Goal: Task Accomplishment & Management: Use online tool/utility

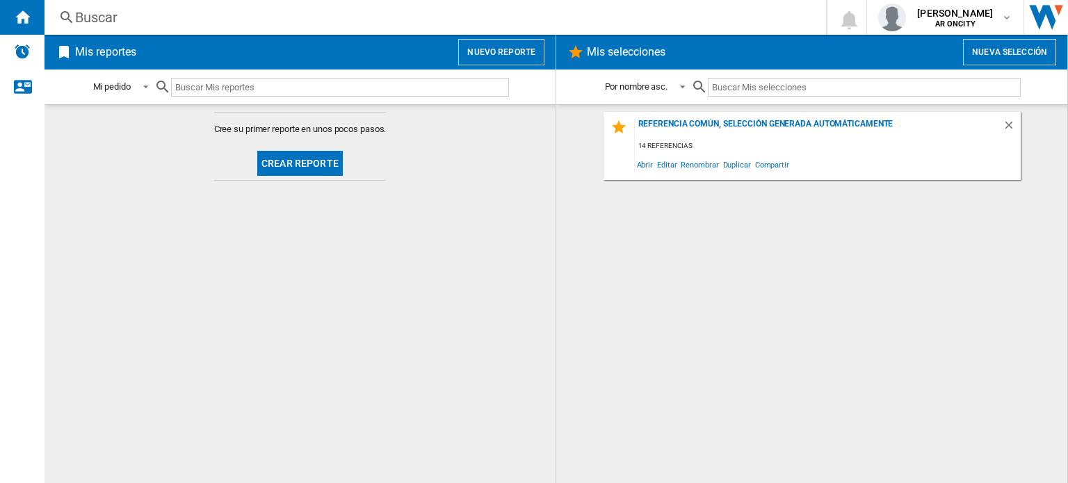
click at [106, 55] on h2 "Mis reportes" at bounding box center [105, 52] width 67 height 26
click at [61, 54] on ng-md-icon at bounding box center [64, 52] width 17 height 17
click at [95, 42] on h2 "Mis reportes" at bounding box center [105, 52] width 67 height 26
click at [115, 88] on div "Mi pedido" at bounding box center [112, 87] width 38 height 10
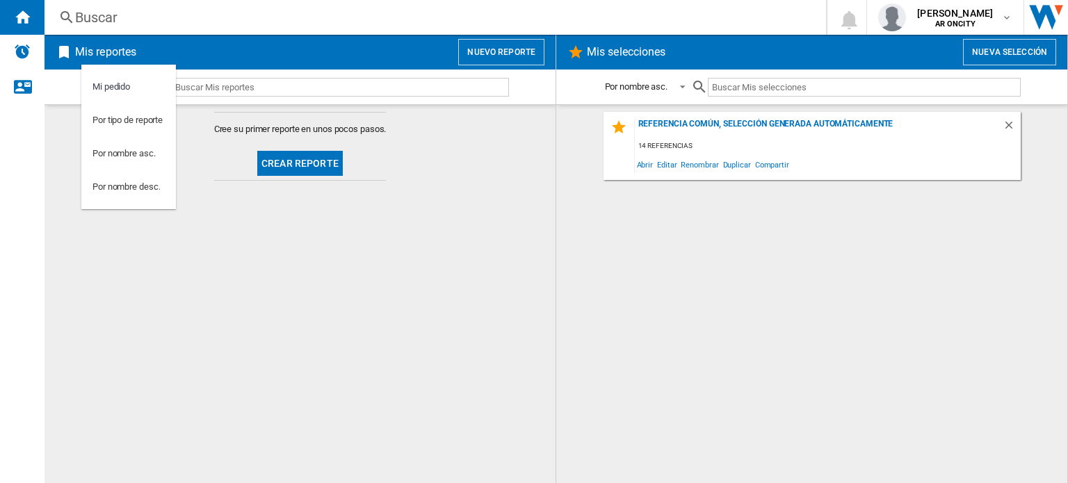
click at [22, 90] on md-backdrop at bounding box center [534, 241] width 1068 height 483
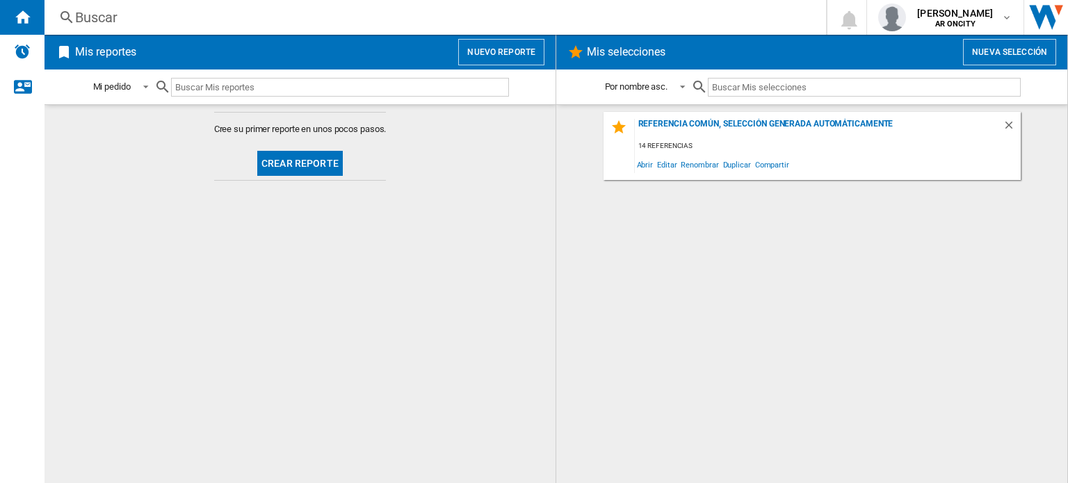
click at [134, 156] on md-content "Cree su primer reporte en unos pocos pasos. Crear reporte" at bounding box center [300, 293] width 511 height 379
click at [298, 157] on button "Crear reporte" at bounding box center [300, 163] width 86 height 25
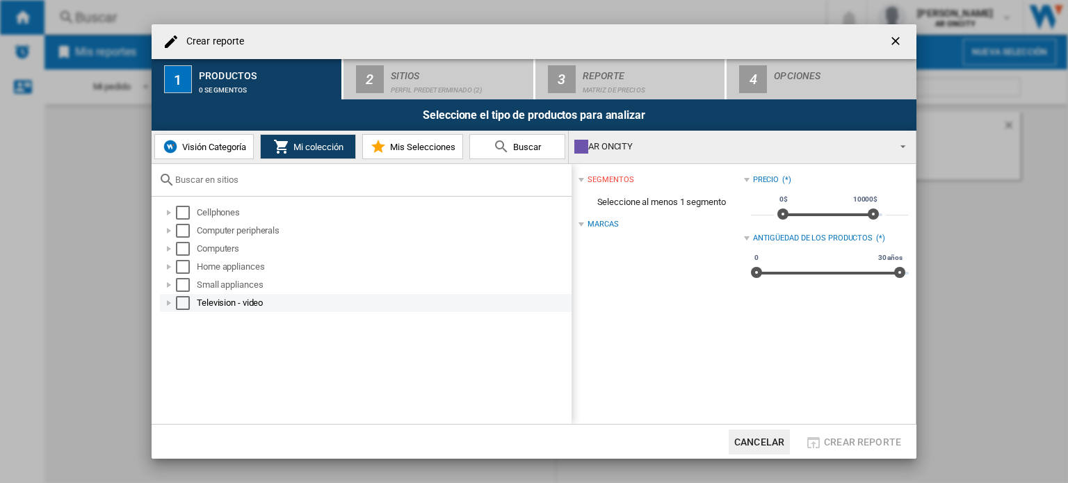
click at [178, 303] on div "Select" at bounding box center [183, 303] width 14 height 14
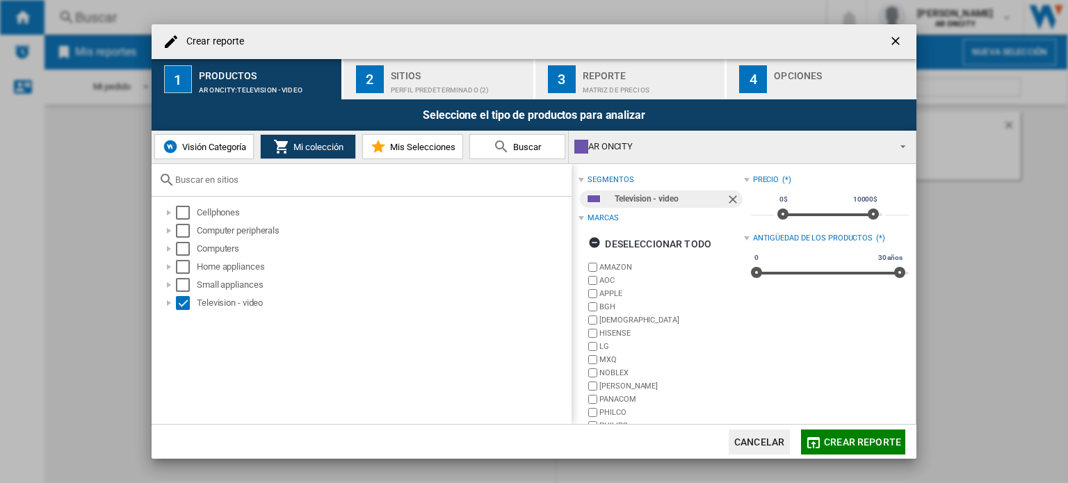
click at [420, 152] on span "Mis Selecciones" at bounding box center [421, 147] width 69 height 10
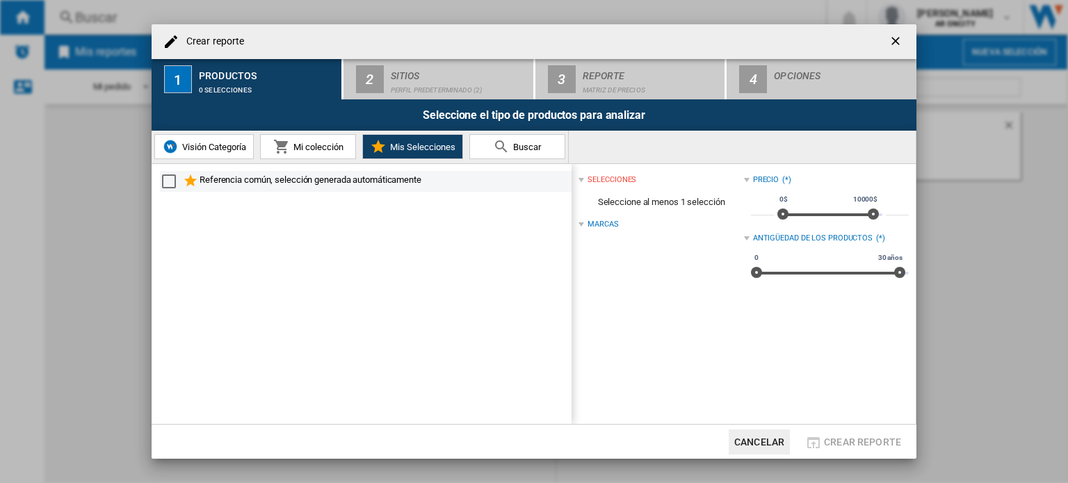
click at [234, 181] on div "Referencia común, selección generada automáticamente" at bounding box center [385, 181] width 370 height 17
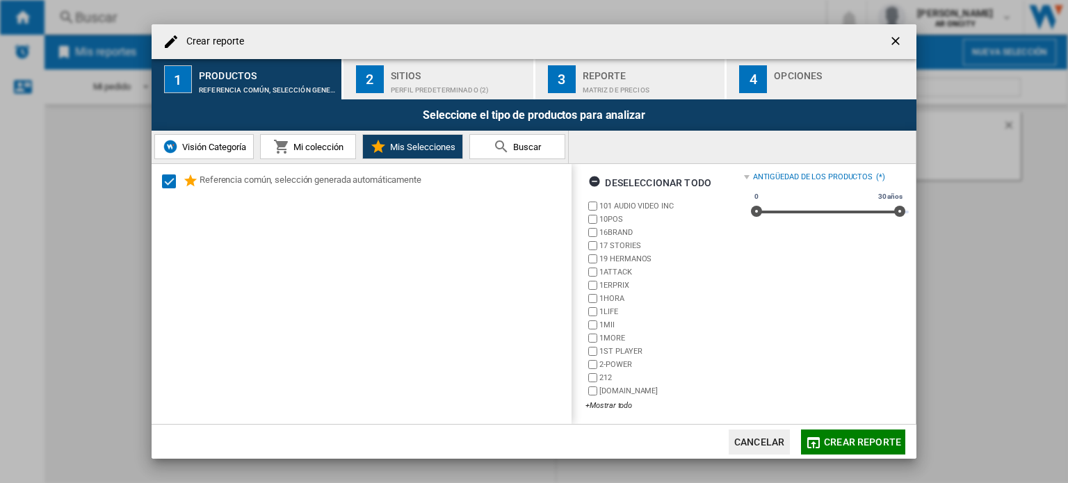
scroll to position [64, 0]
click at [448, 74] on div "Sitios" at bounding box center [459, 72] width 137 height 15
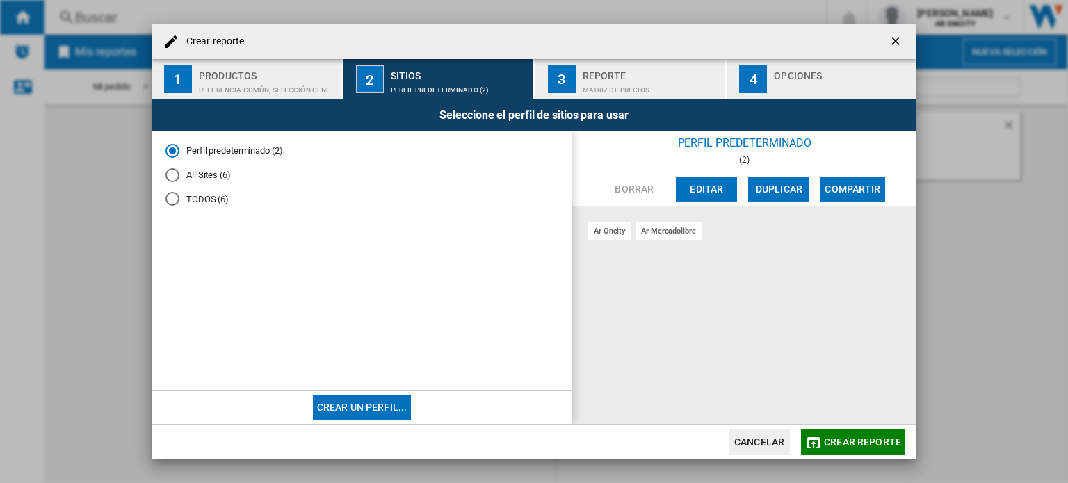
click at [283, 80] on div "Referencia común, selección generada automáticamente" at bounding box center [267, 86] width 137 height 15
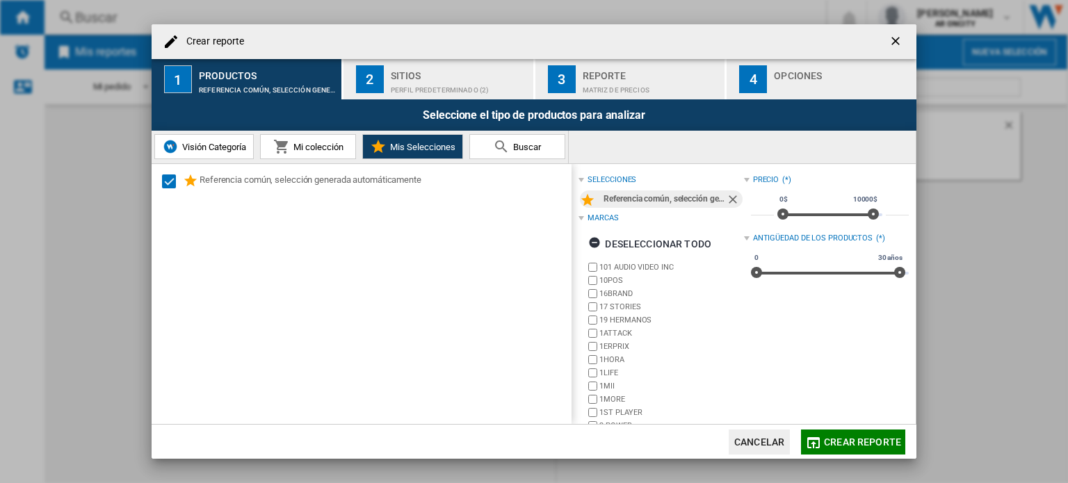
click at [191, 150] on span "Visión Categoría" at bounding box center [212, 147] width 67 height 10
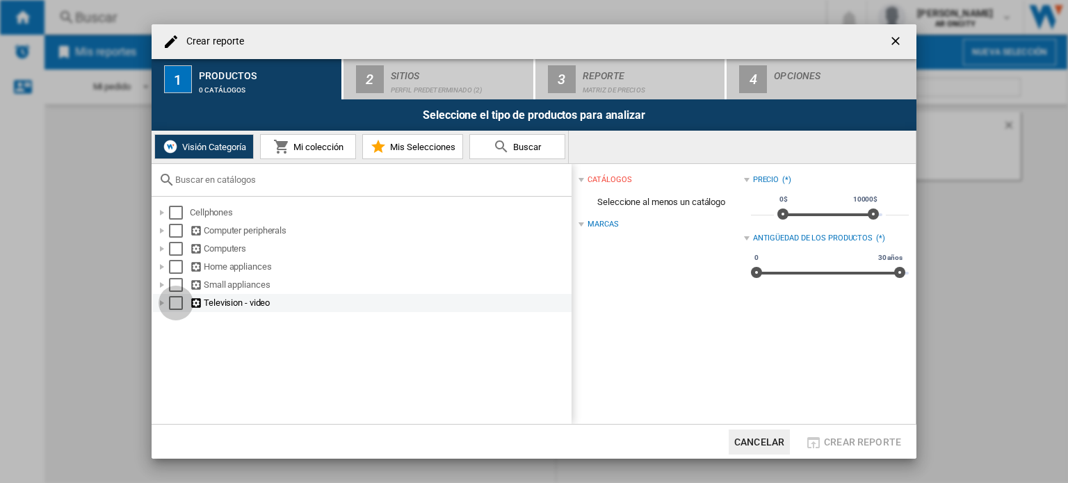
click at [178, 305] on div "Select" at bounding box center [176, 303] width 14 height 14
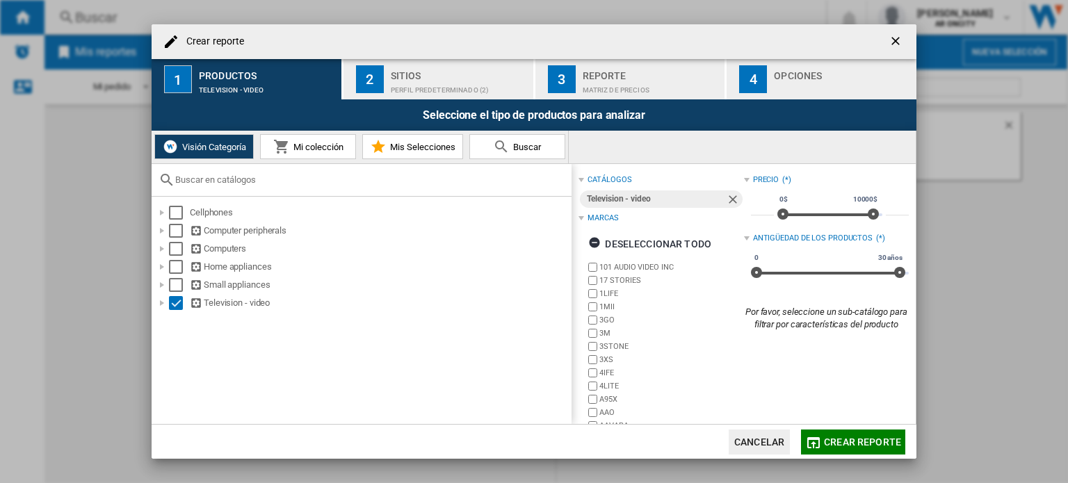
click at [451, 90] on div "Perfil predeterminado (2)" at bounding box center [459, 86] width 137 height 15
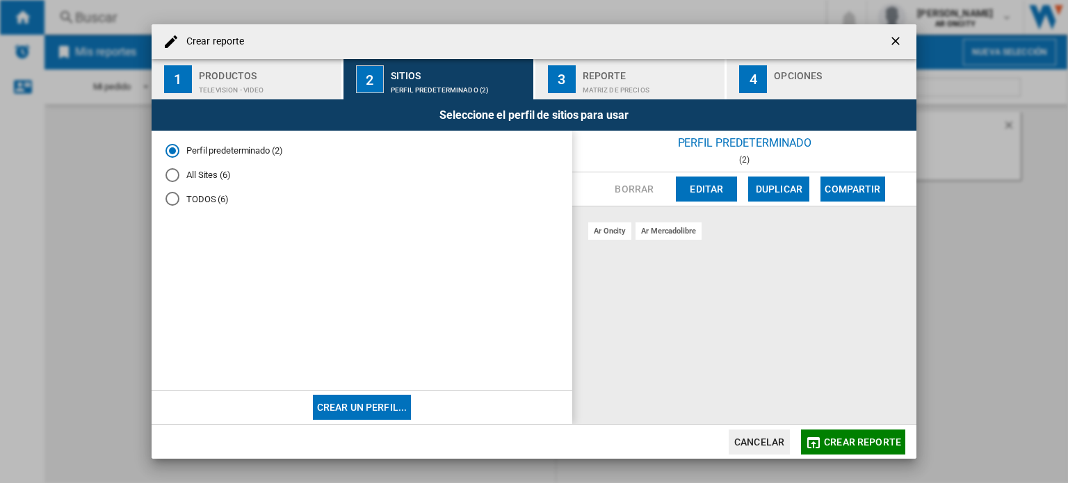
click at [170, 198] on div "TODOS (6)" at bounding box center [173, 199] width 14 height 14
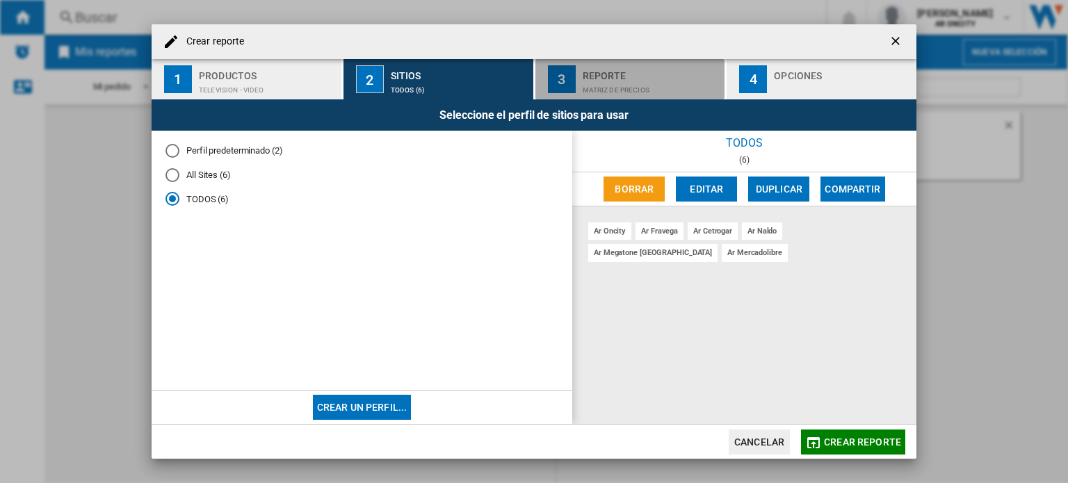
click at [602, 69] on div "Reporte" at bounding box center [651, 72] width 137 height 15
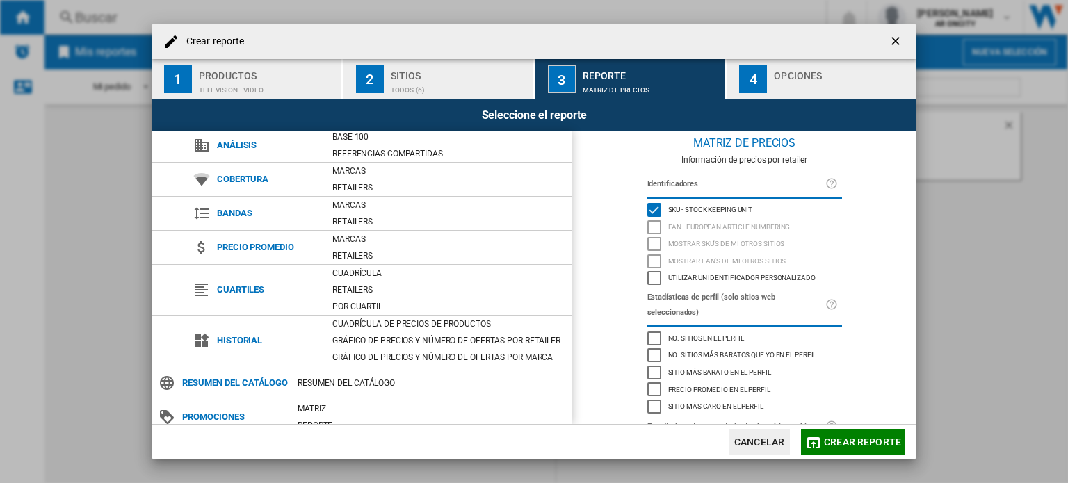
scroll to position [70, 0]
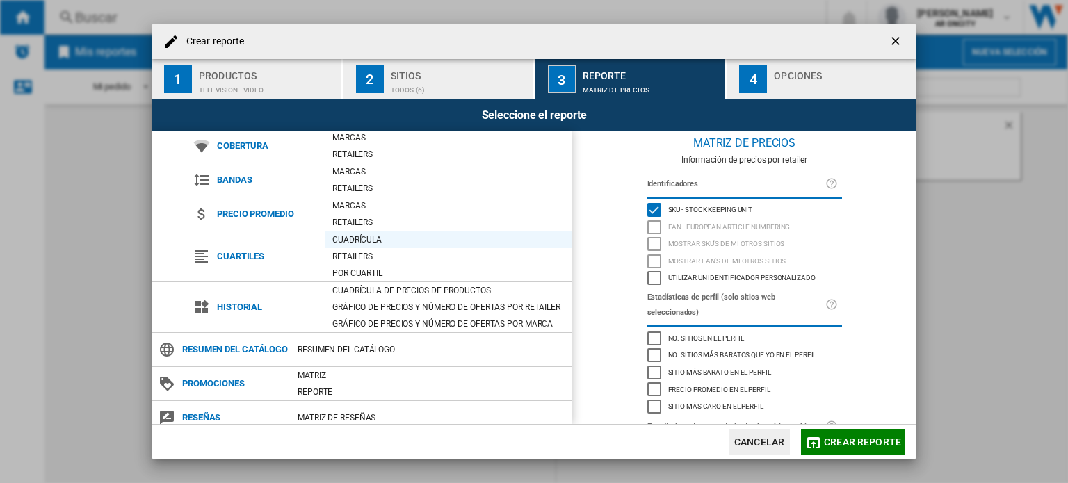
click at [364, 241] on div "Cuadrícula" at bounding box center [449, 240] width 247 height 14
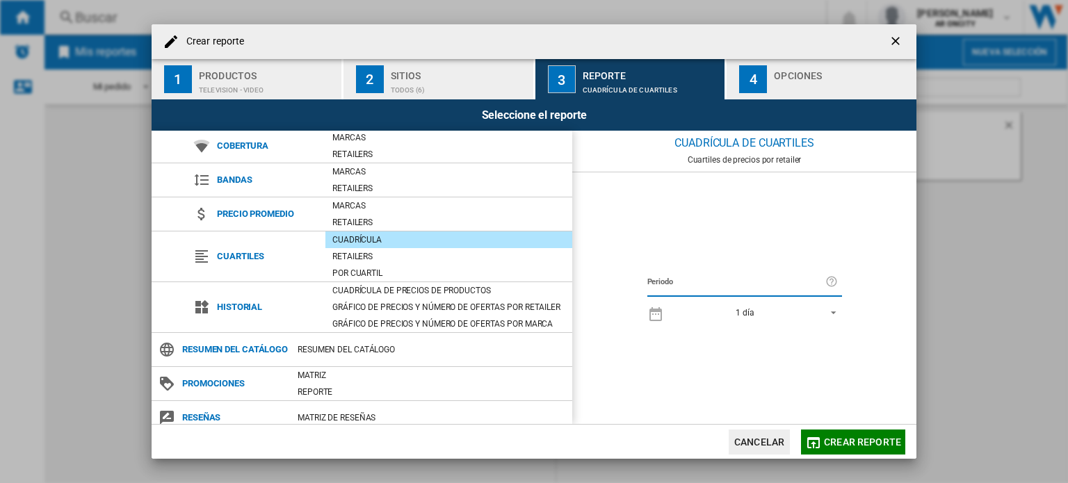
click at [776, 81] on div "button" at bounding box center [842, 86] width 137 height 15
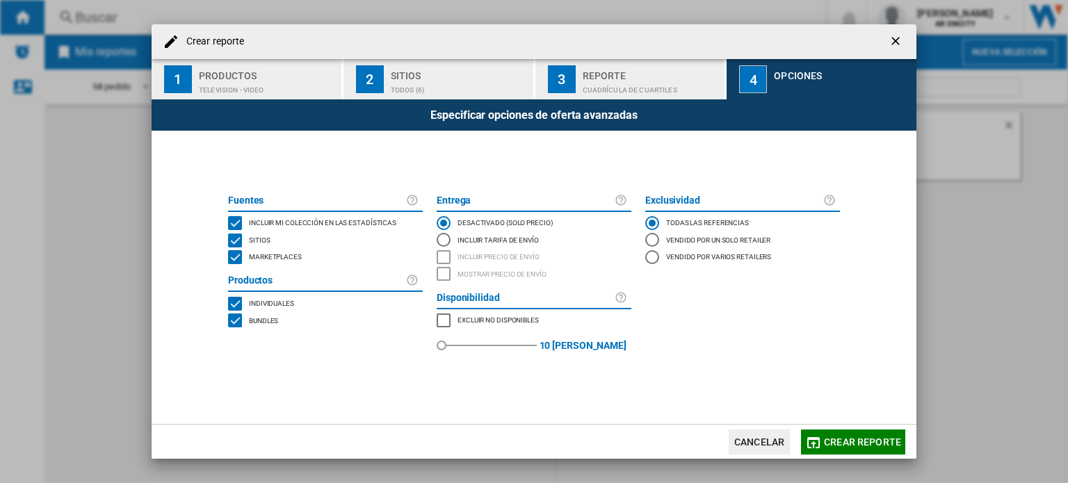
click at [878, 442] on span "Crear reporte" at bounding box center [862, 442] width 77 height 11
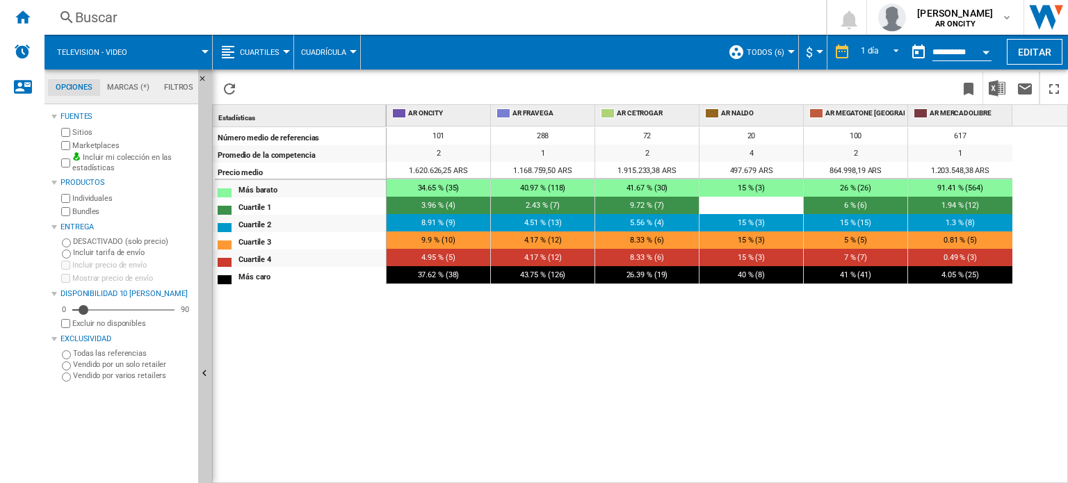
click at [256, 56] on span "Cuartiles" at bounding box center [260, 52] width 40 height 9
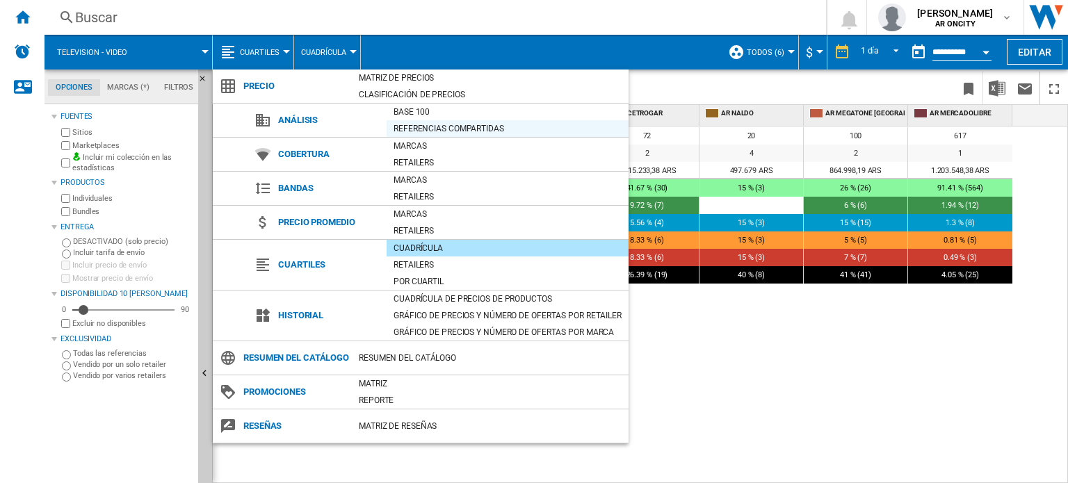
click at [407, 125] on div "Referencias compartidas" at bounding box center [508, 129] width 242 height 14
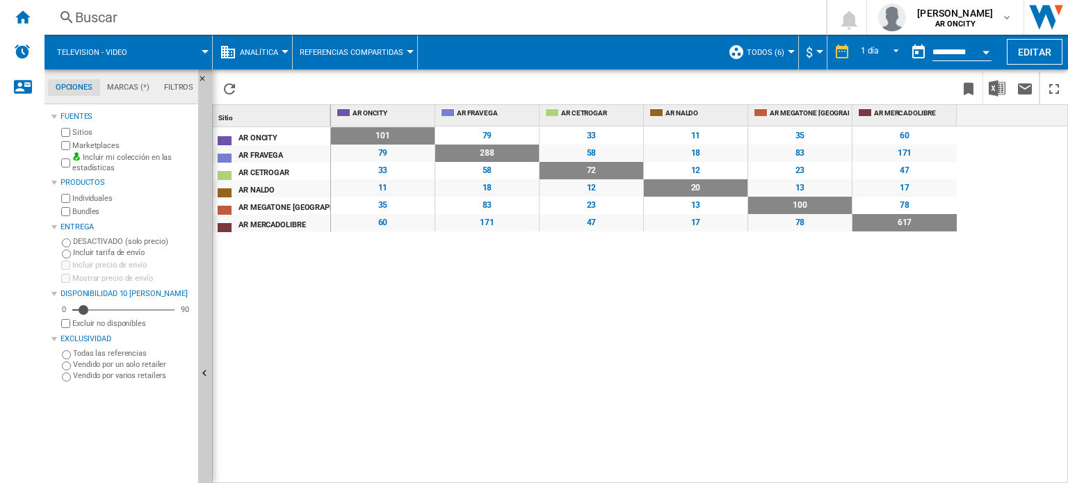
click at [390, 59] on button "Referencias compartidas" at bounding box center [355, 52] width 111 height 35
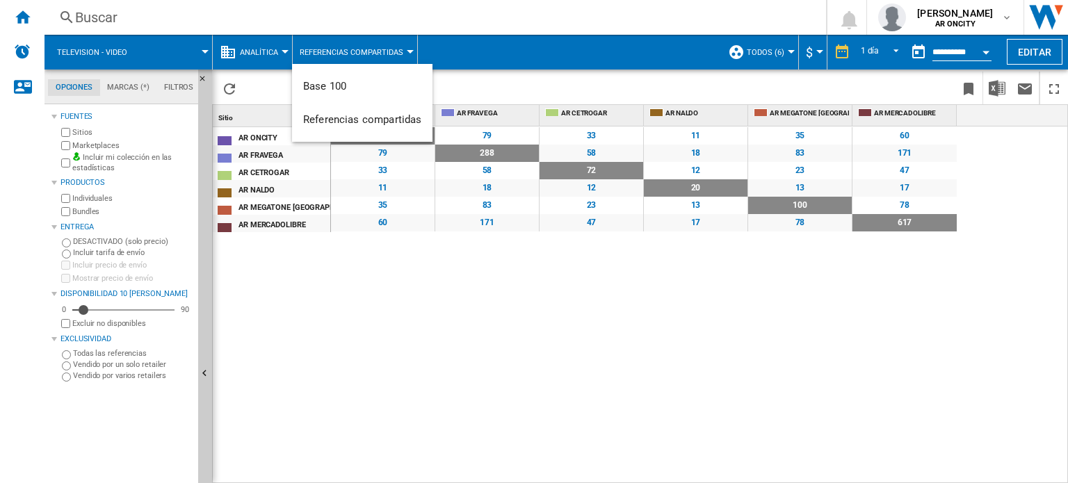
click at [323, 57] on md-backdrop at bounding box center [534, 241] width 1068 height 483
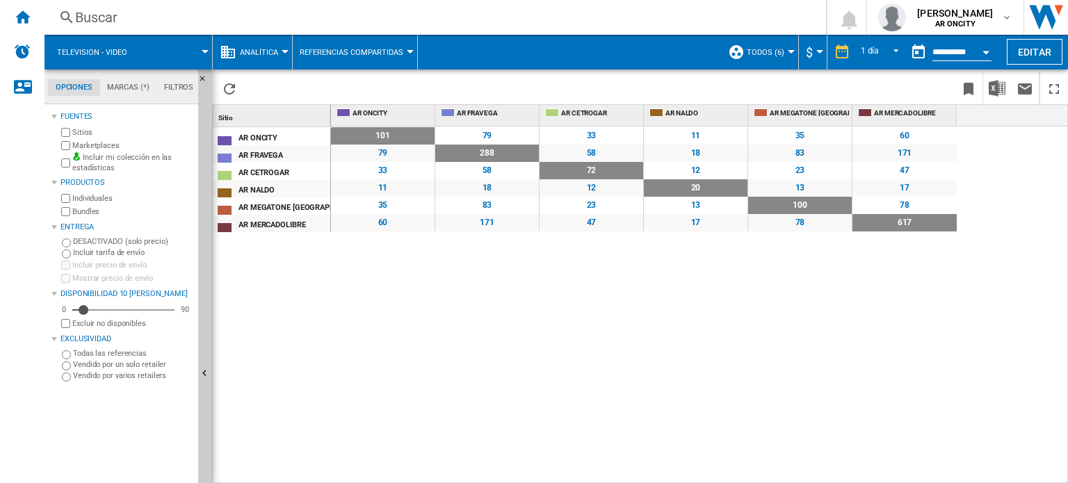
click at [287, 46] on md-menu "Analítica Precio Matriz de precios Clasificación de precios Análisis Base 100 R…" at bounding box center [253, 52] width 80 height 35
click at [275, 49] on span "Analítica" at bounding box center [259, 52] width 38 height 9
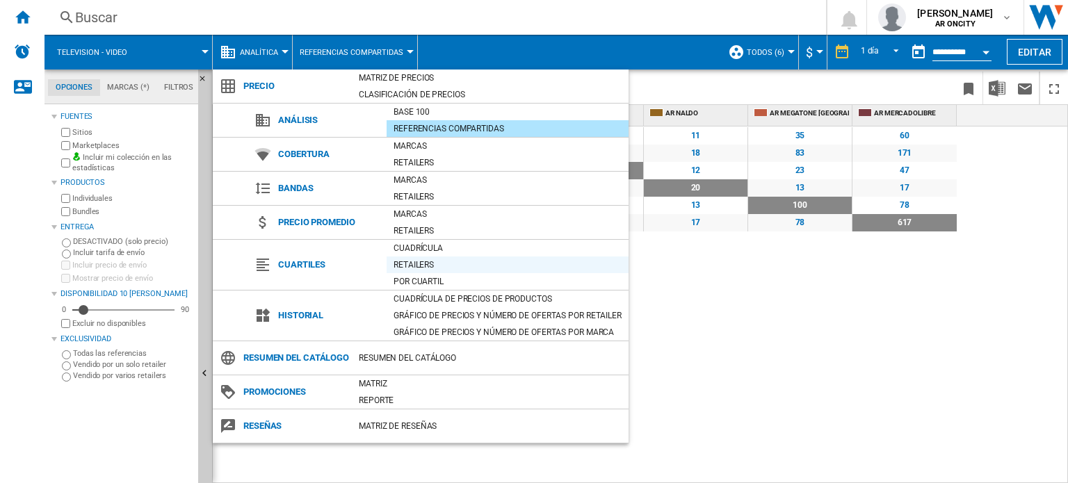
click at [415, 266] on div "Retailers" at bounding box center [508, 265] width 242 height 14
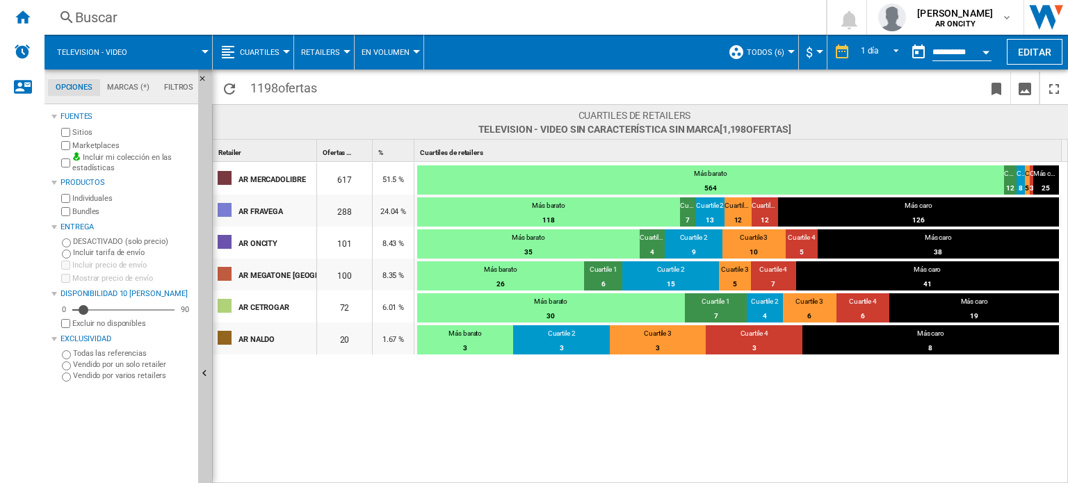
click at [263, 57] on button "Cuartiles" at bounding box center [263, 52] width 47 height 35
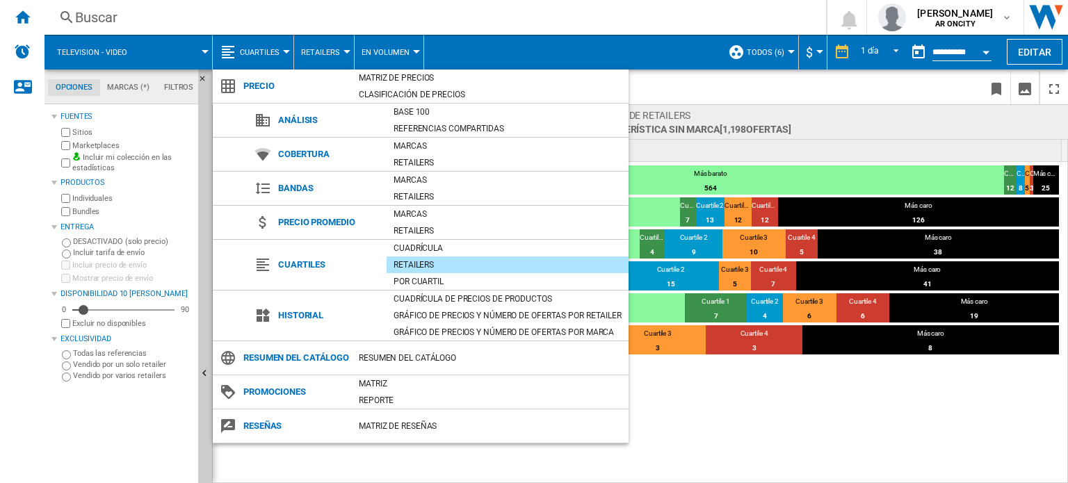
click at [408, 365] on div "Resumen del catálogo" at bounding box center [490, 358] width 277 height 14
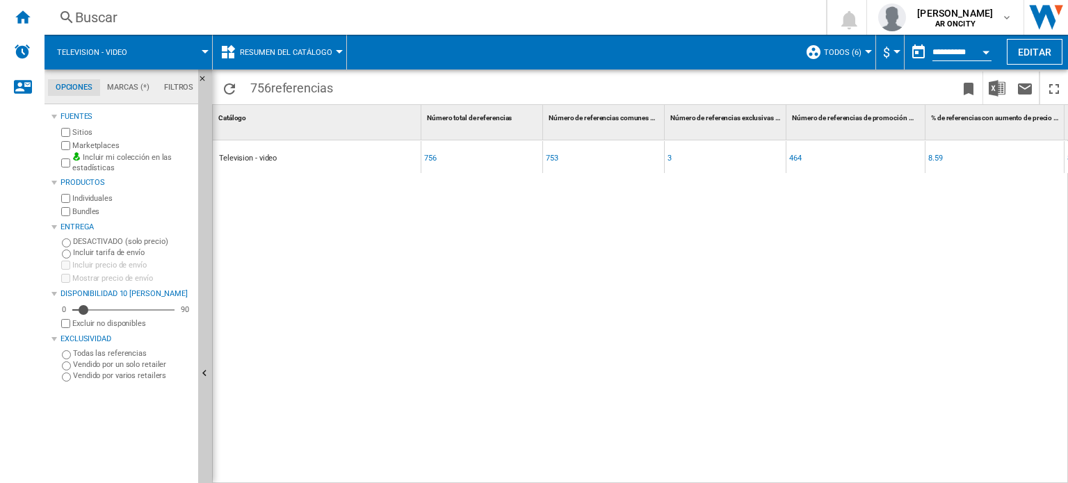
click at [310, 54] on span "Resumen del catálogo" at bounding box center [286, 52] width 93 height 9
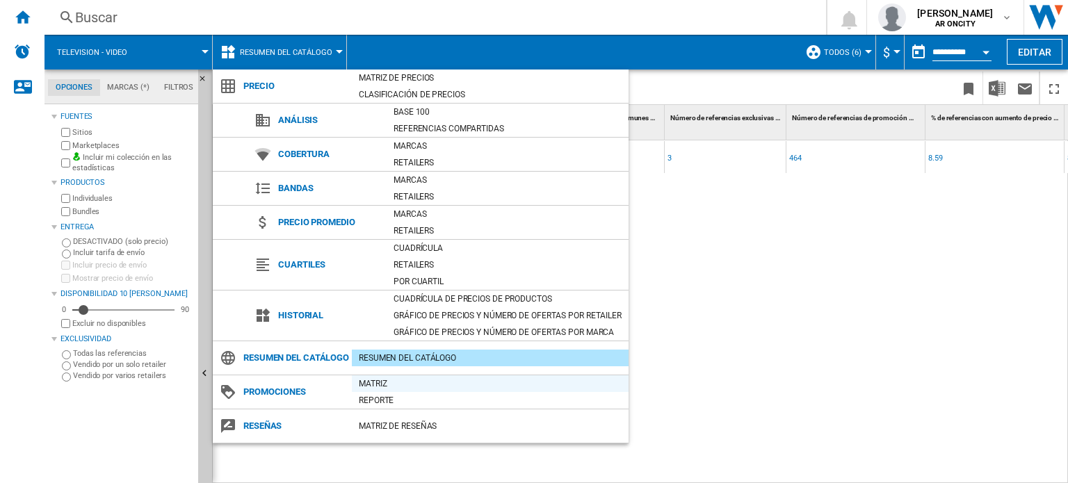
click at [366, 391] on div "Matriz" at bounding box center [490, 384] width 277 height 14
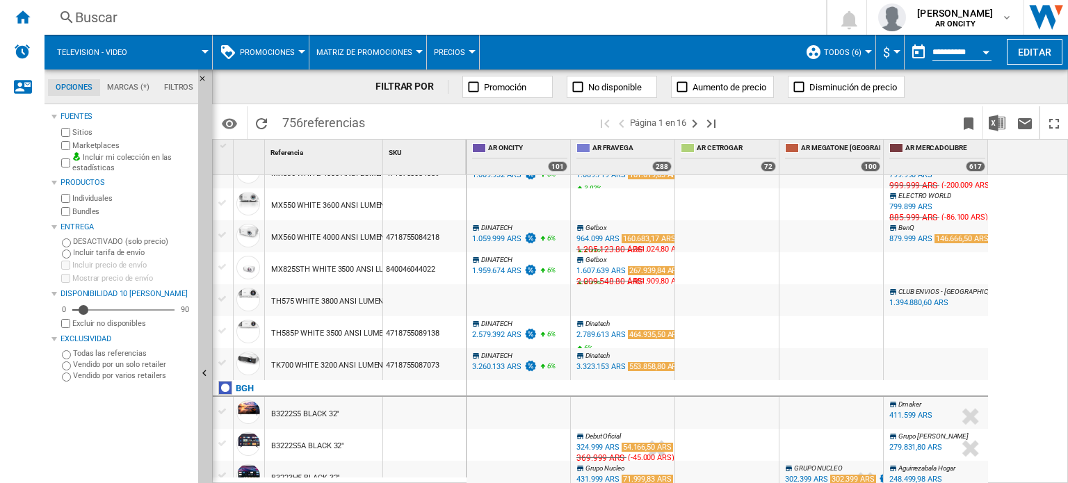
scroll to position [1391, 0]
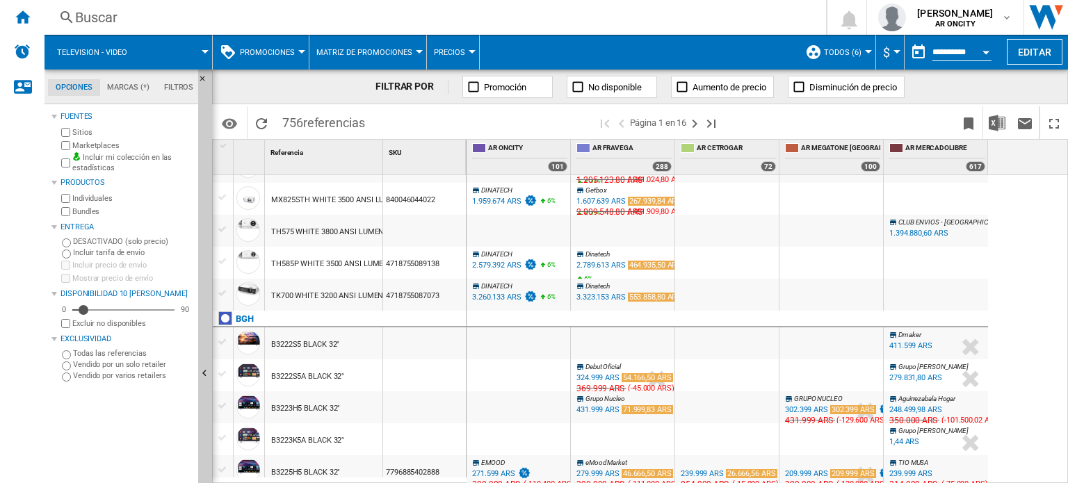
click at [258, 50] on span "Promociones" at bounding box center [267, 52] width 55 height 9
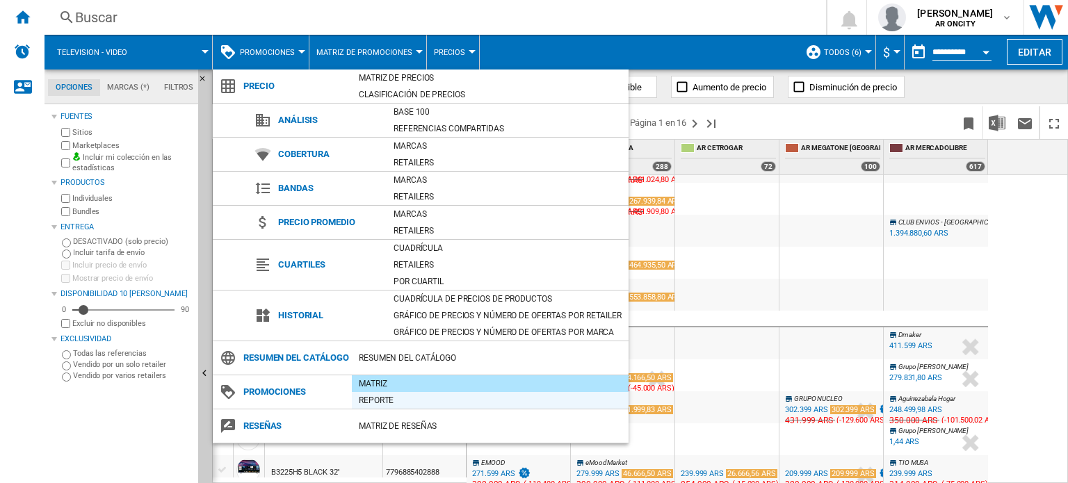
click at [389, 408] on div "Reporte" at bounding box center [490, 401] width 277 height 14
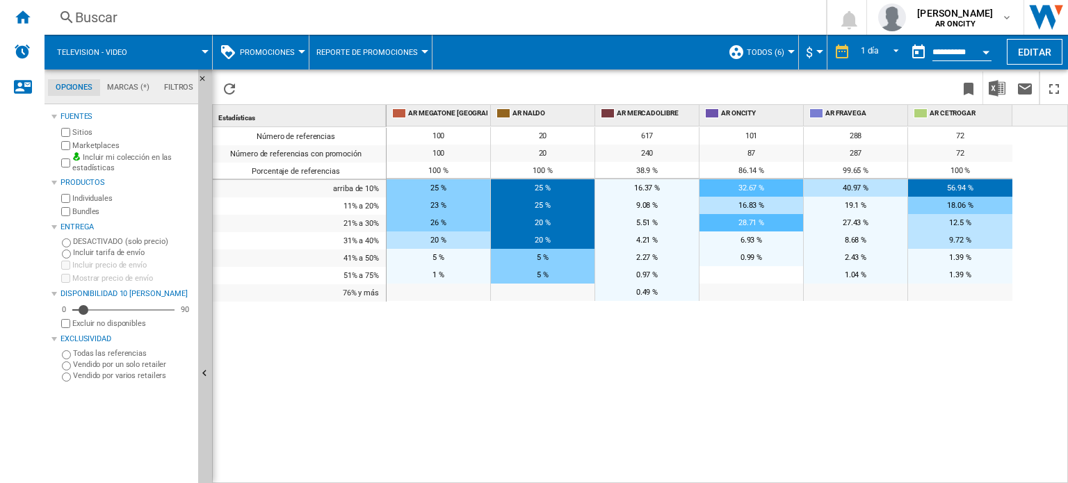
click at [256, 58] on button "Promociones" at bounding box center [271, 52] width 62 height 35
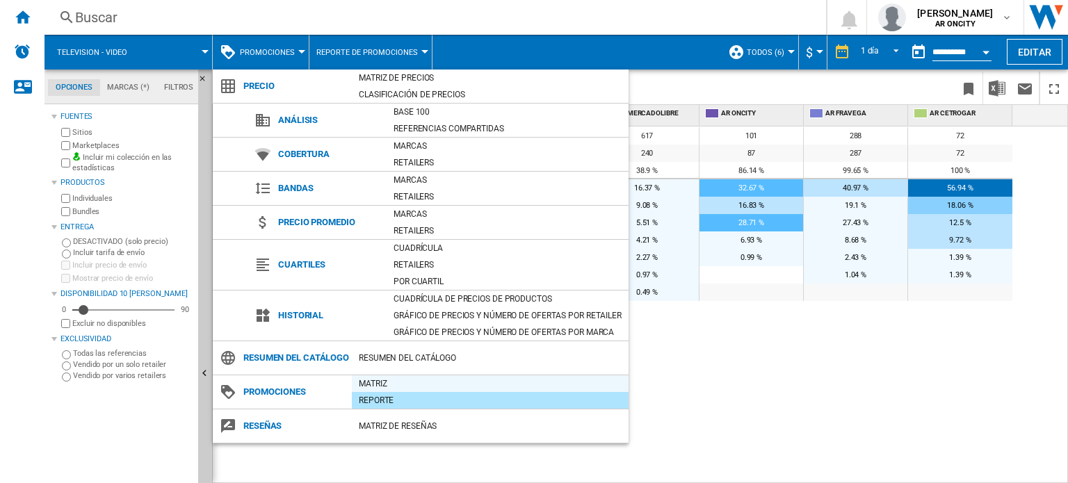
click at [379, 391] on div "Matriz" at bounding box center [490, 384] width 277 height 14
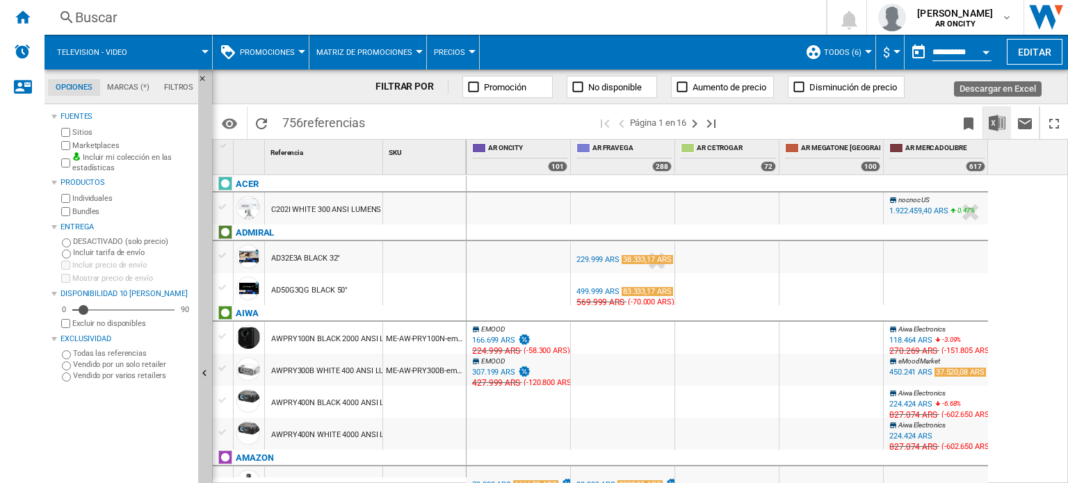
click at [996, 122] on img "Descargar en Excel" at bounding box center [997, 123] width 17 height 17
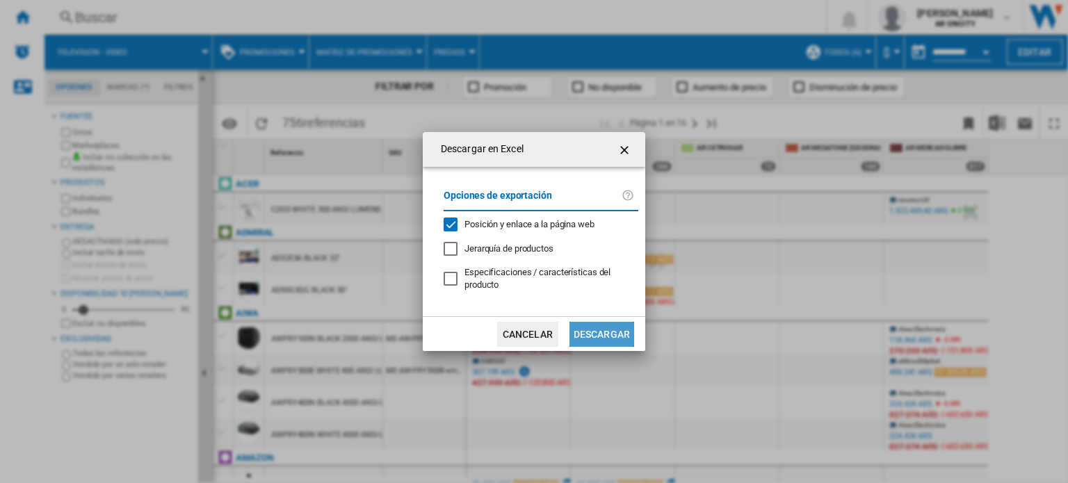
click at [595, 330] on button "Descargar" at bounding box center [602, 334] width 65 height 25
